Goal: Use online tool/utility: Utilize a website feature to perform a specific function

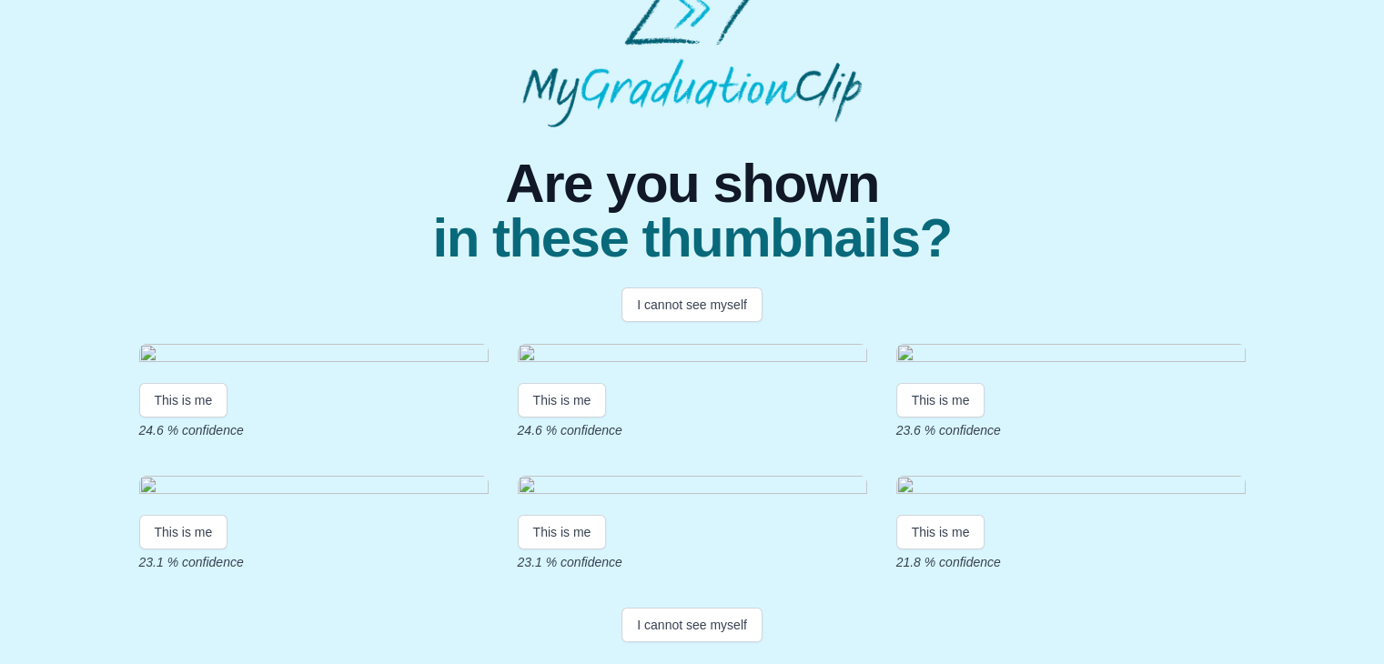
scroll to position [377, 0]
drag, startPoint x: 707, startPoint y: 582, endPoint x: 691, endPoint y: 625, distance: 45.5
click at [691, 625] on div "Are you shown in these thumbnails? I cannot see myself This is me 24.6 % confid…" at bounding box center [692, 388] width 1355 height 522
click at [731, 627] on button "I cannot see myself" at bounding box center [691, 625] width 141 height 35
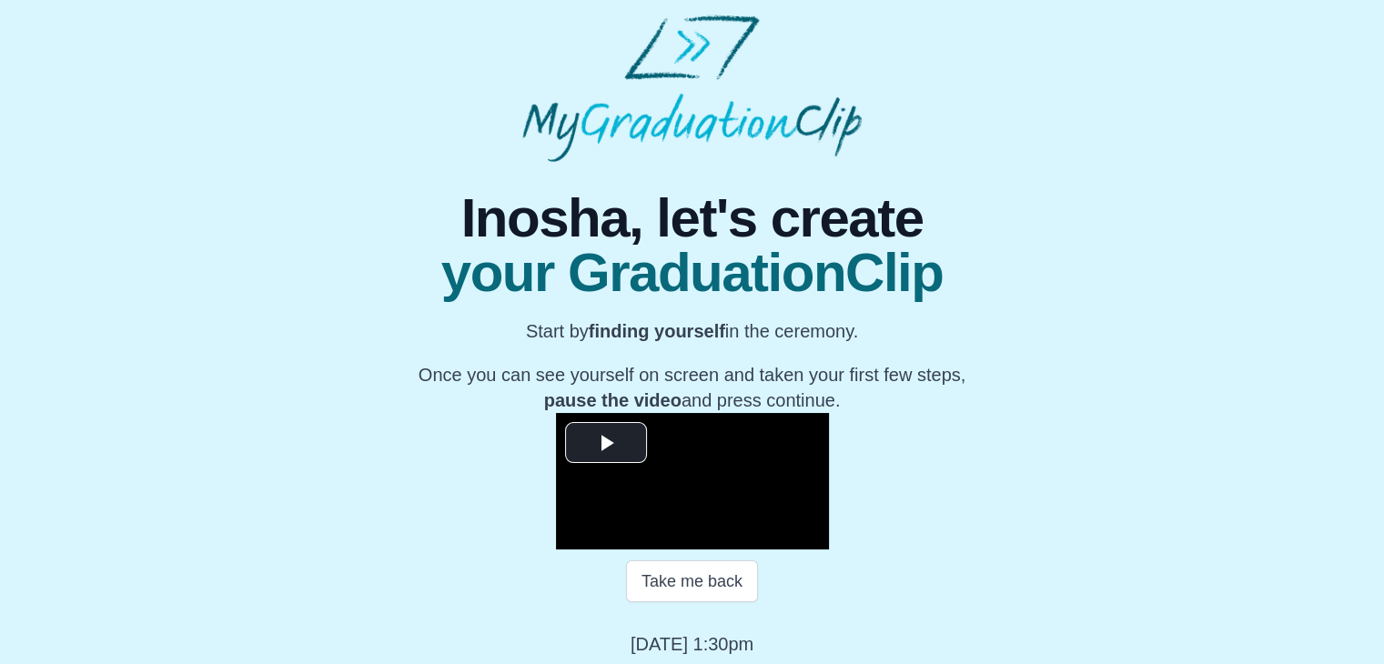
drag, startPoint x: 1383, startPoint y: 215, endPoint x: 1397, endPoint y: 362, distance: 148.0
click at [1384, 362] on html "**********" at bounding box center [692, 335] width 1384 height 671
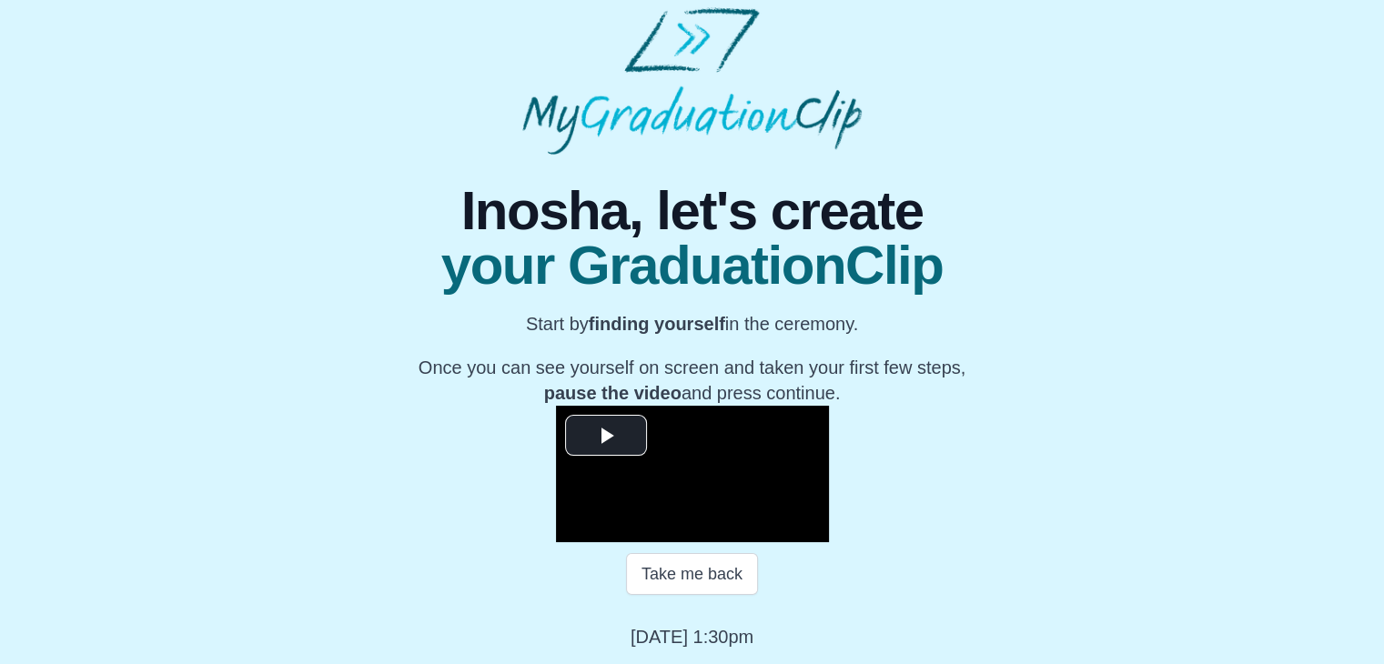
scroll to position [198, 0]
click at [606, 435] on span "Video Player" at bounding box center [606, 435] width 0 height 0
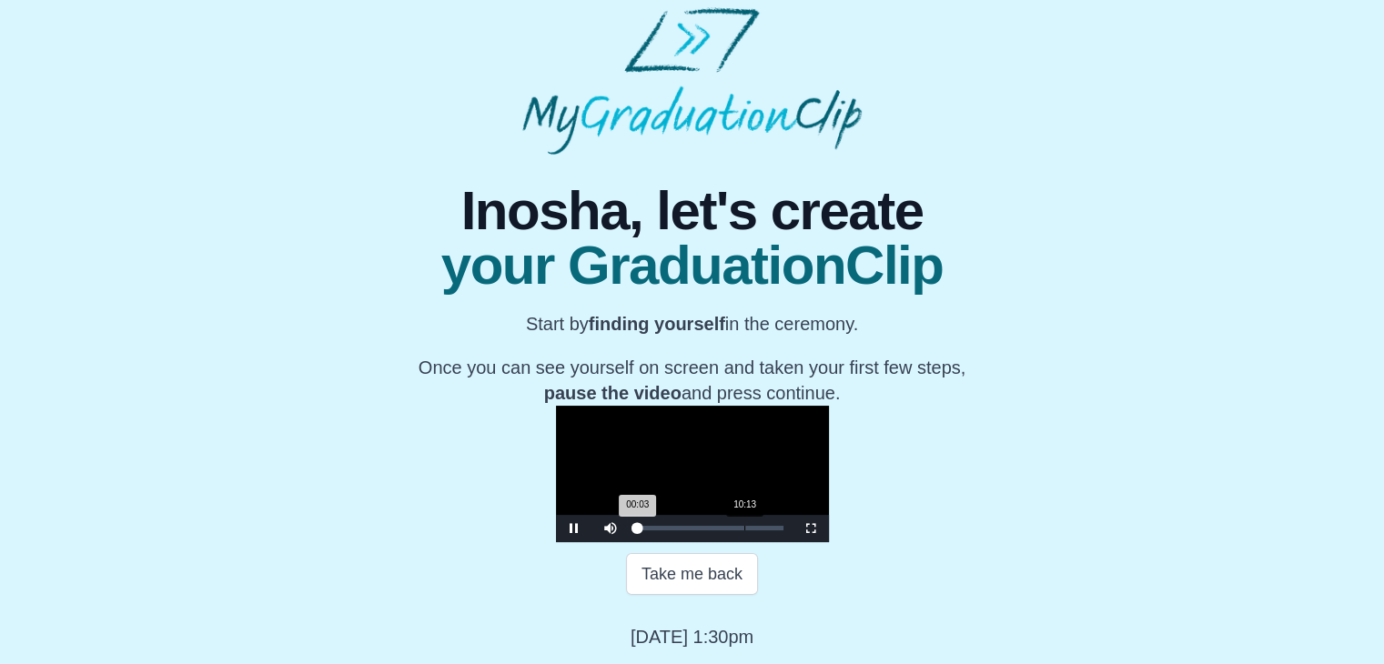
click at [629, 542] on div "Loaded : 0% 10:13 00:03 Progress : 0%" at bounding box center [711, 528] width 164 height 27
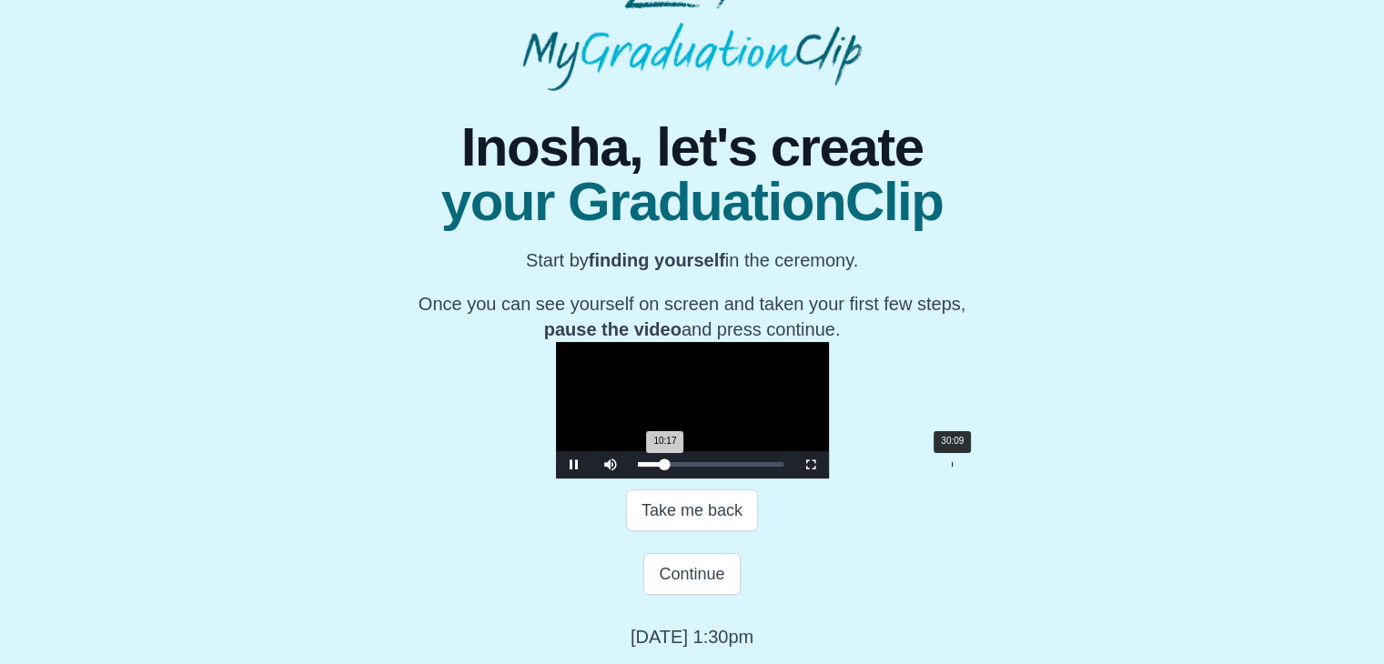
click at [952, 467] on div "30:09" at bounding box center [952, 464] width 1 height 5
click at [992, 467] on div "34:00" at bounding box center [992, 464] width 1 height 5
click at [792, 479] on div "Loaded : 0% 39:51 34:04 Progress : 0%" at bounding box center [711, 464] width 164 height 27
click at [792, 479] on div "Loaded : 0% 43:53 39:54 Progress : 0%" at bounding box center [711, 464] width 164 height 27
click at [792, 479] on div "Loaded : 0% 39:57 43:57 Progress : 0%" at bounding box center [711, 464] width 164 height 27
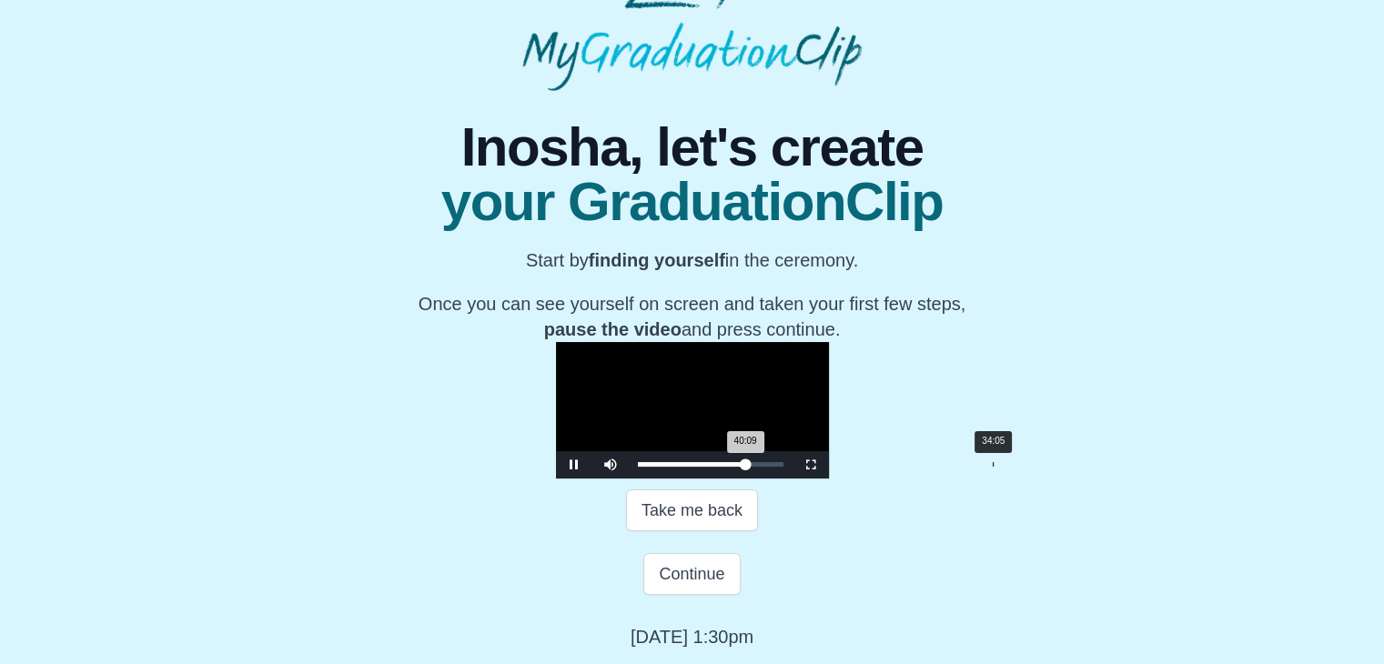
click at [782, 479] on div "Loaded : 0% 34:05 40:09 Progress : 0%" at bounding box center [711, 464] width 164 height 27
click at [752, 479] on div "Loaded : 0% 31:12 34:07 Progress : 0%" at bounding box center [711, 464] width 164 height 27
click at [792, 479] on div "Loaded : 0% 37:09 37:09 Progress : 0%" at bounding box center [711, 464] width 164 height 27
click at [792, 479] on div "Loaded : 0% 40:44 37:10 Progress : 0%" at bounding box center [711, 464] width 164 height 27
click at [792, 479] on div "Loaded : 0% 43:26 40:45 Progress : 0%" at bounding box center [711, 464] width 164 height 27
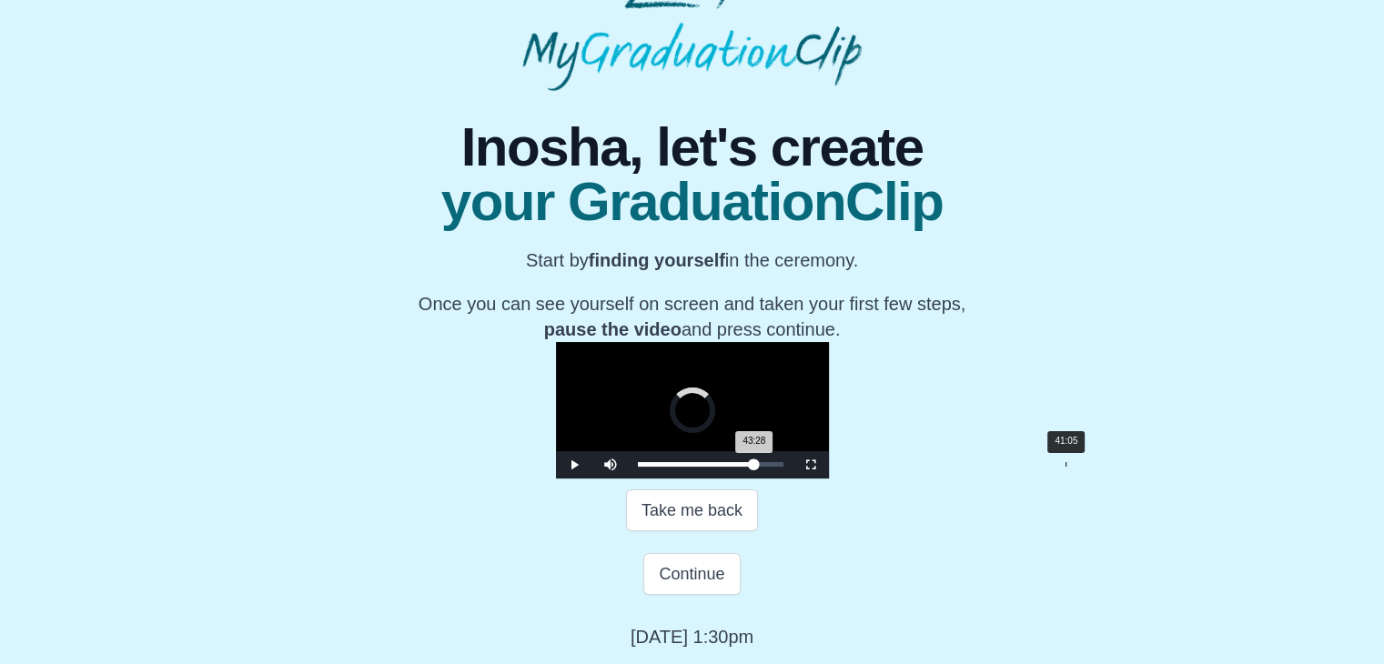
click at [792, 479] on div "Loaded : 0% 41:05 43:28 Progress : 0%" at bounding box center [711, 464] width 164 height 27
click at [792, 479] on div "Loaded : 0% 38:38 41:14 Progress : 0%" at bounding box center [711, 464] width 164 height 27
click at [792, 479] on div "Loaded : 0% 37:03 38:41 Progress : 0%" at bounding box center [711, 464] width 164 height 27
click at [792, 479] on div "Loaded : 0% 35:34 37:05 Progress : 0%" at bounding box center [711, 464] width 164 height 27
click at [982, 467] on div "33:02" at bounding box center [982, 464] width 1 height 5
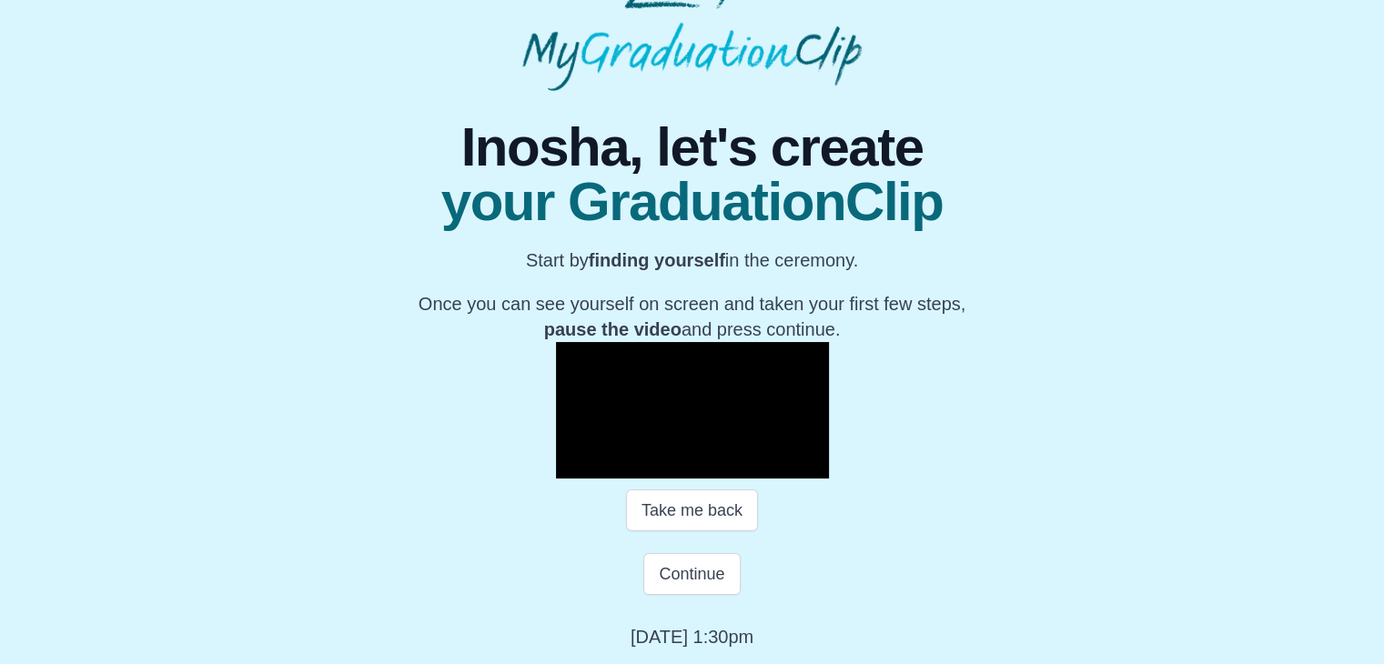
scroll to position [280, 0]
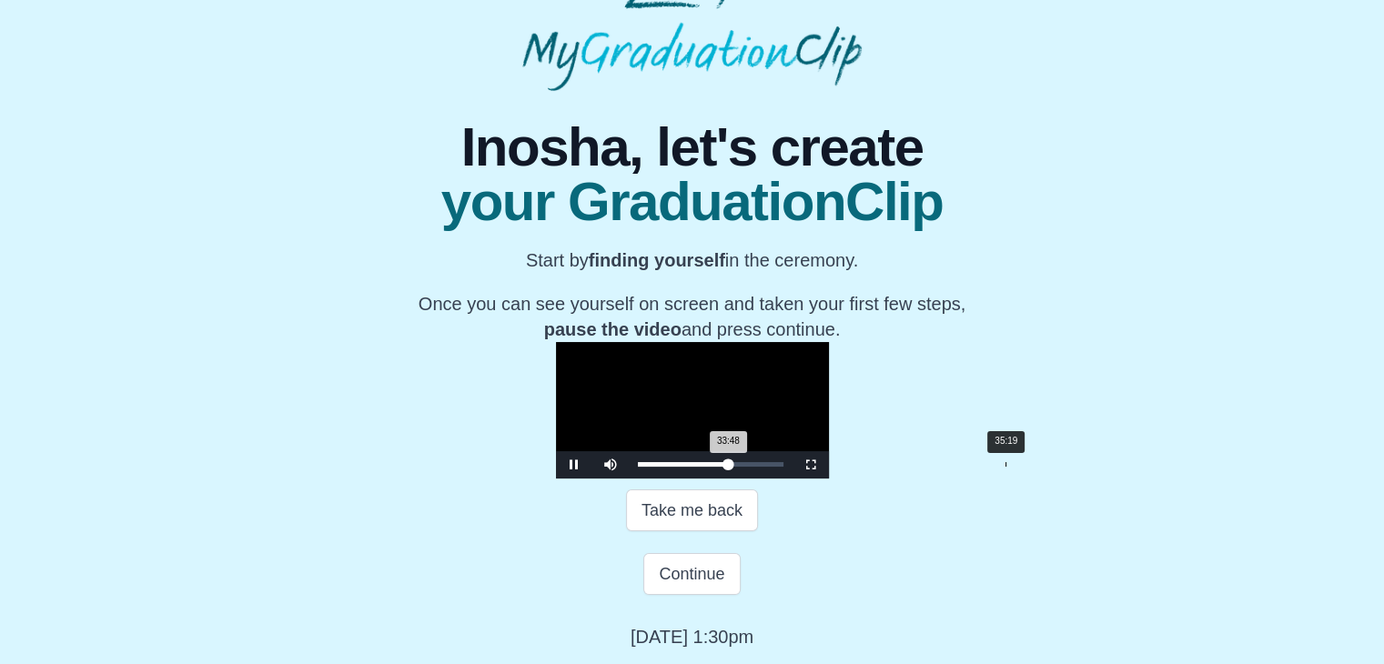
click at [1005, 467] on div "35:19" at bounding box center [1005, 464] width 1 height 5
click at [1020, 467] on div "36:42" at bounding box center [1020, 464] width 1 height 5
click at [1033, 467] on div "37:56" at bounding box center [1033, 464] width 1 height 5
click at [574, 465] on span "Video Player" at bounding box center [574, 465] width 0 height 0
click at [699, 595] on button "Continue" at bounding box center [691, 574] width 96 height 42
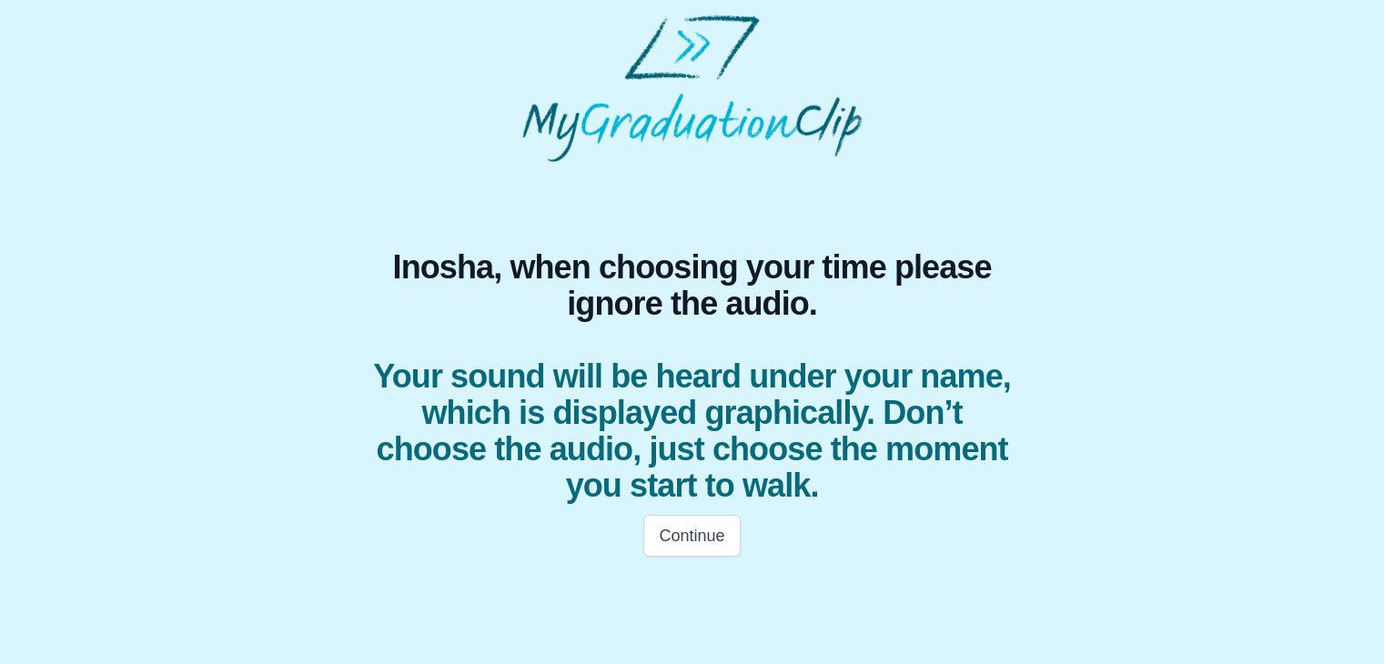
scroll to position [0, 0]
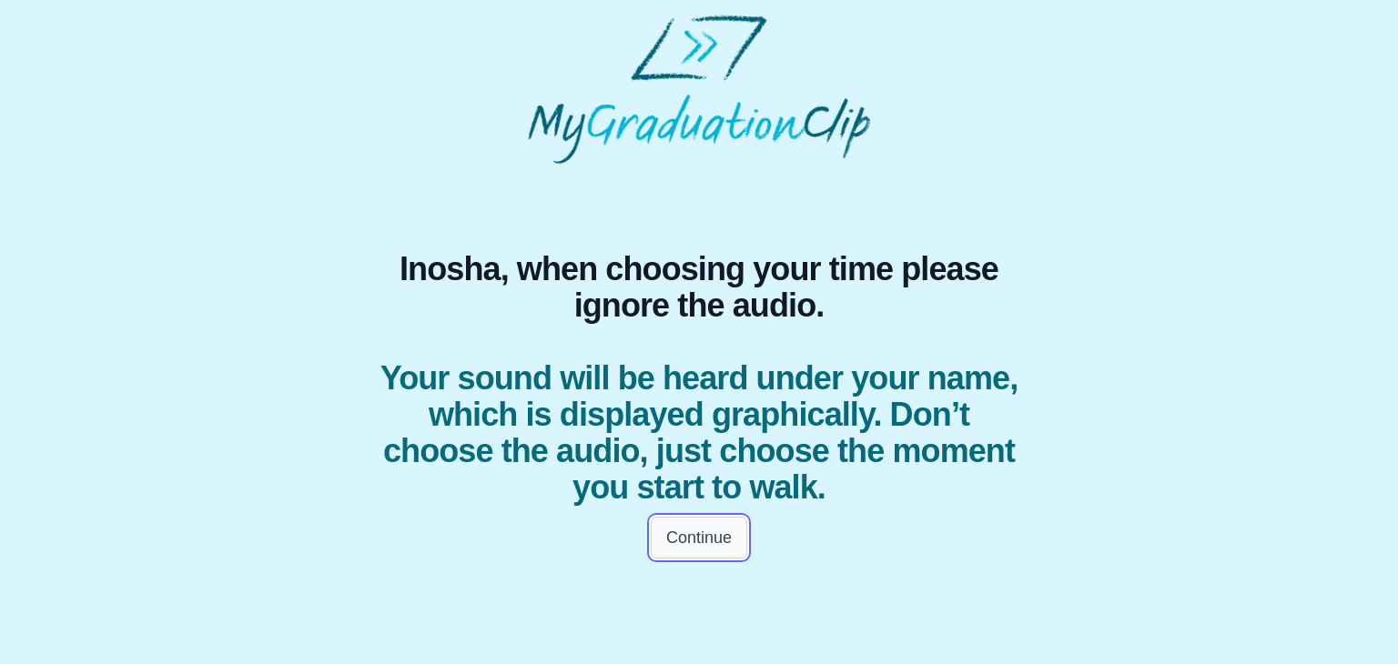
click at [701, 530] on button "Continue" at bounding box center [699, 538] width 96 height 42
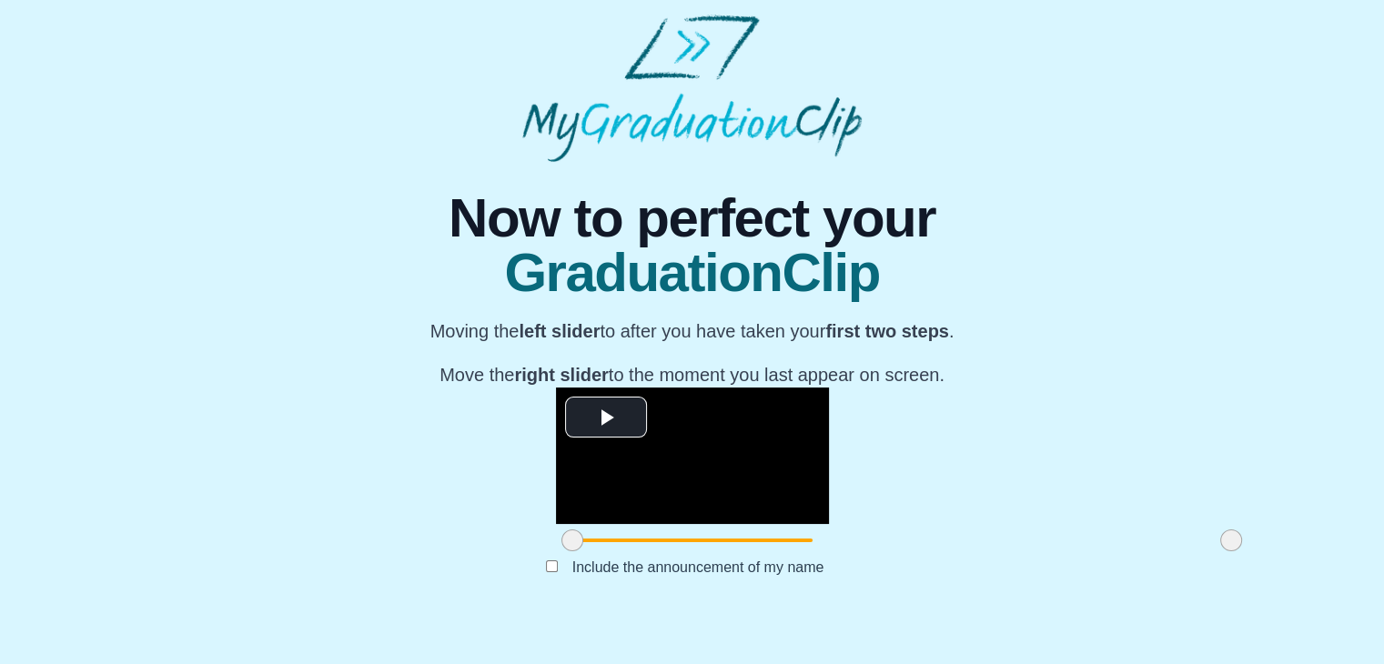
scroll to position [185, 0]
click at [606, 417] on span "Video Player" at bounding box center [606, 417] width 0 height 0
